Goal: Navigation & Orientation: Go to known website

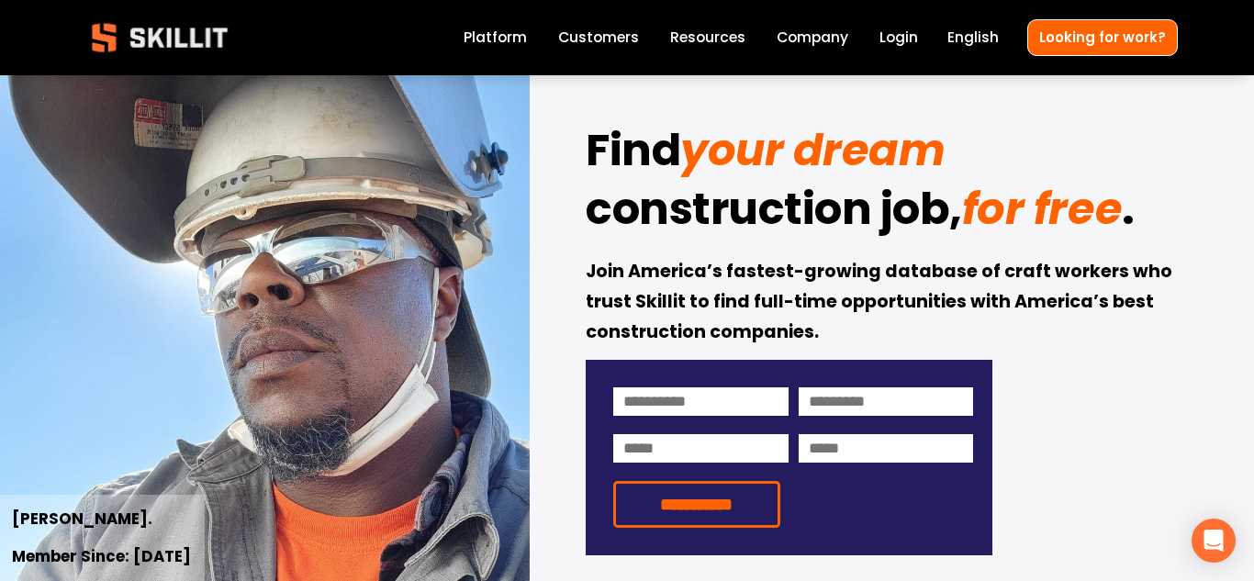
scroll to position [37, 0]
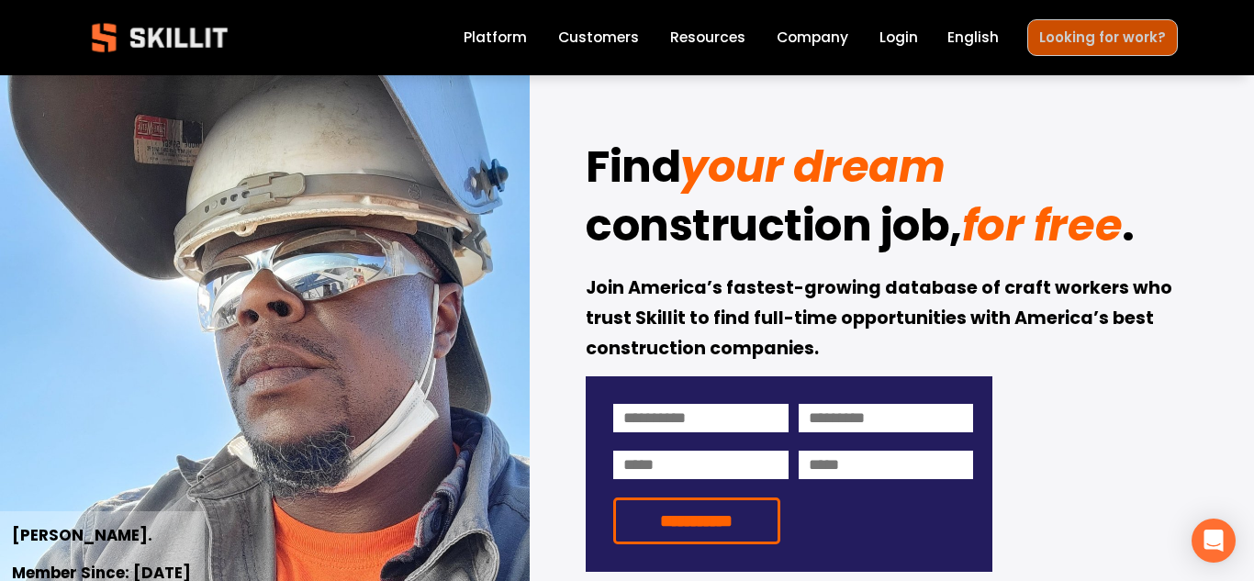
click at [1137, 38] on link "Looking for work?" at bounding box center [1102, 37] width 151 height 36
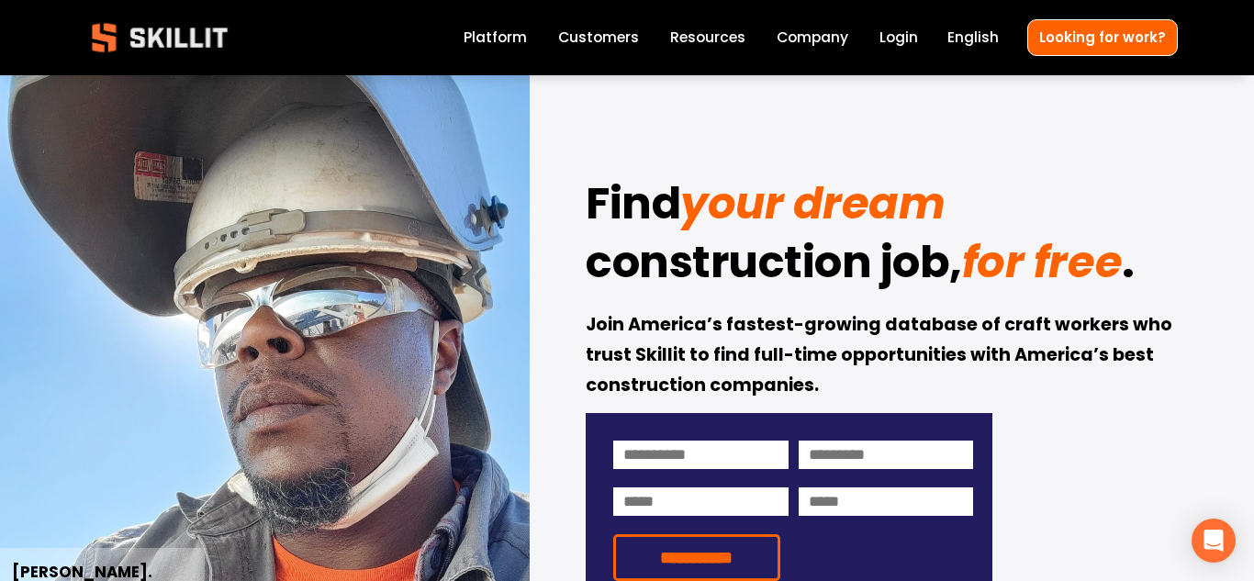
click at [909, 44] on link "Login" at bounding box center [898, 38] width 39 height 25
